Goal: Transaction & Acquisition: Subscribe to service/newsletter

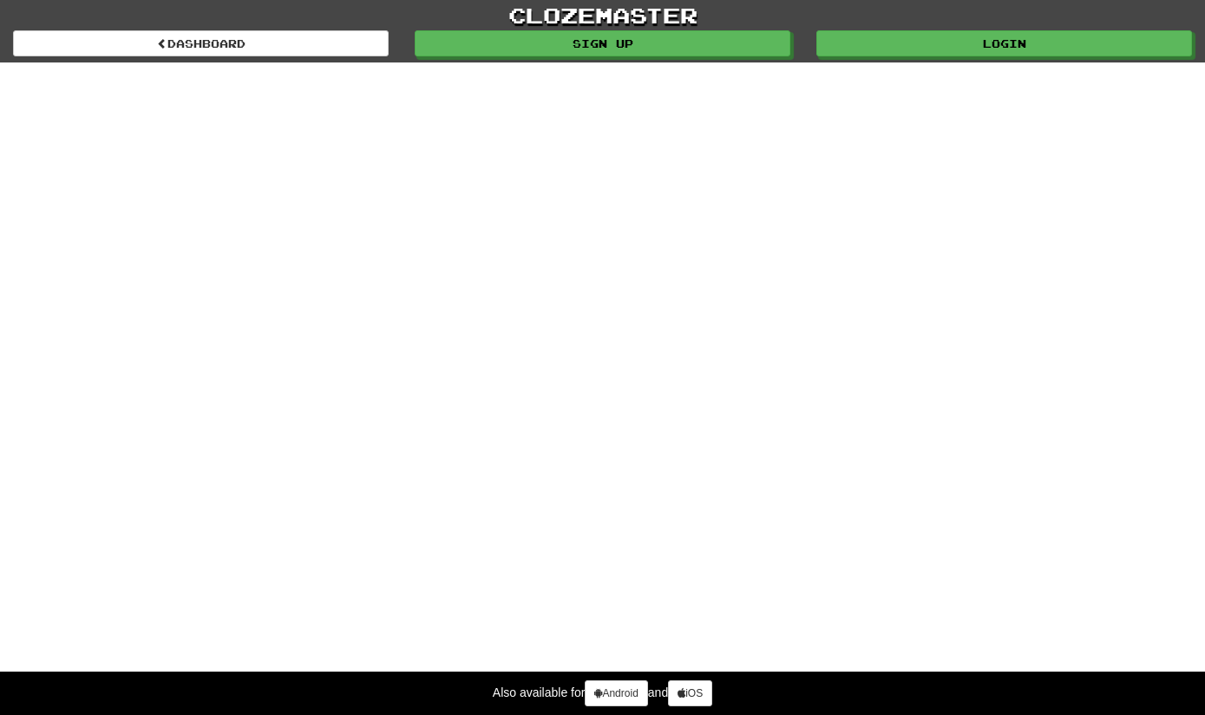
select select "*******"
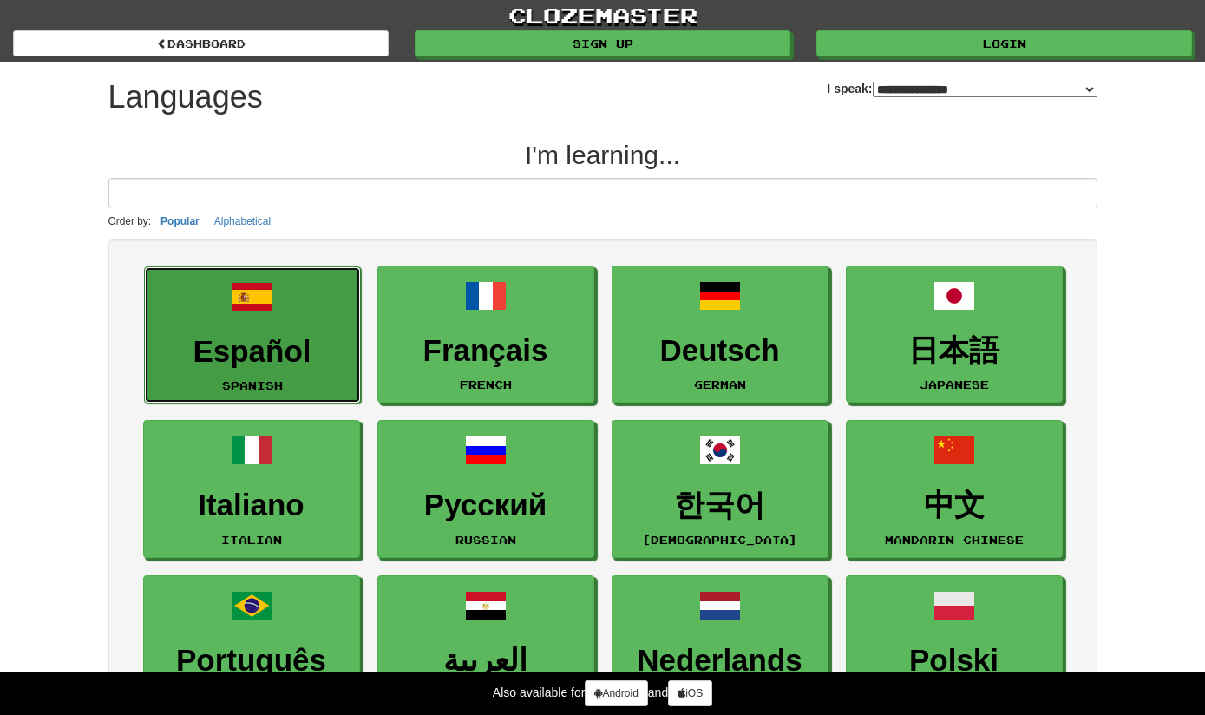
click at [243, 325] on link "Español Spanish" at bounding box center [252, 335] width 217 height 138
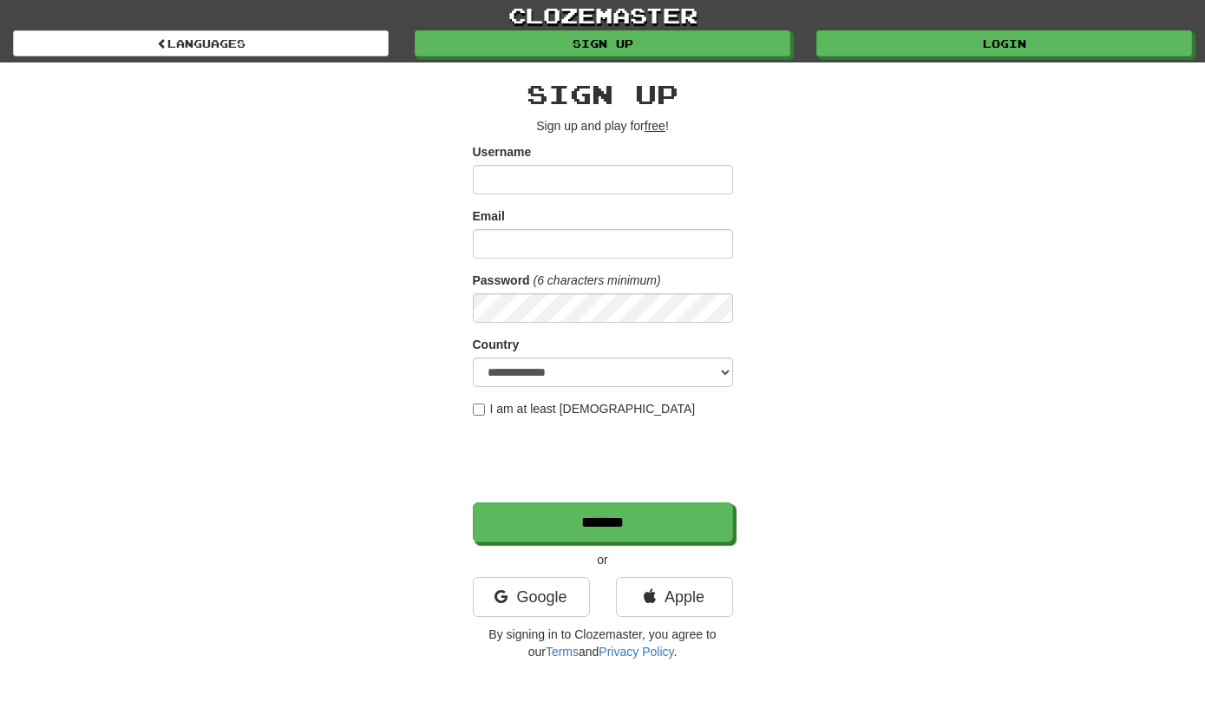
click at [1062, 382] on div "**********" at bounding box center [602, 365] width 1015 height 607
